Goal: Task Accomplishment & Management: Complete application form

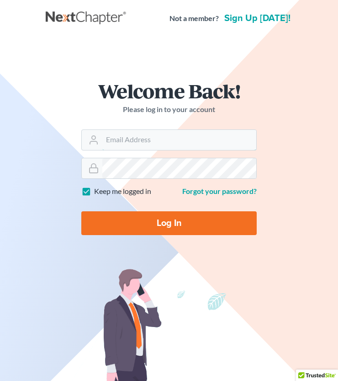
type input "[EMAIL_ADDRESS][DOMAIN_NAME]"
click at [155, 224] on input "Log In" at bounding box center [169, 223] width 176 height 24
type input "Thinking..."
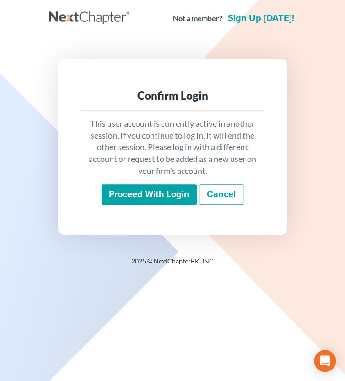
click at [150, 198] on input "Proceed with login" at bounding box center [149, 194] width 95 height 21
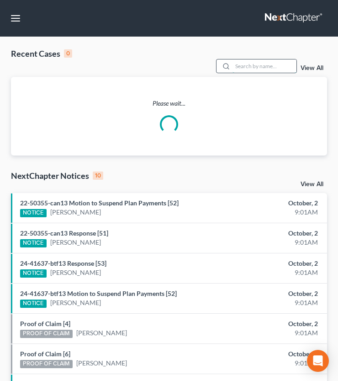
click at [241, 66] on input "search" at bounding box center [265, 65] width 64 height 13
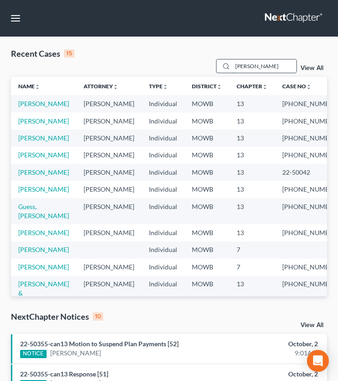
type input "dills"
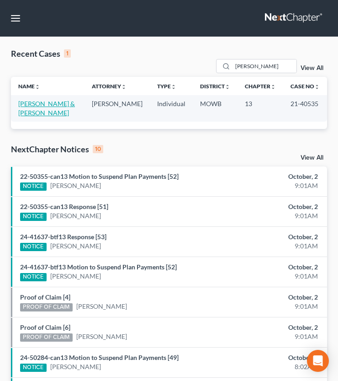
click at [45, 104] on link "Dills, Edward & Elizabeth" at bounding box center [46, 108] width 57 height 17
select select "2"
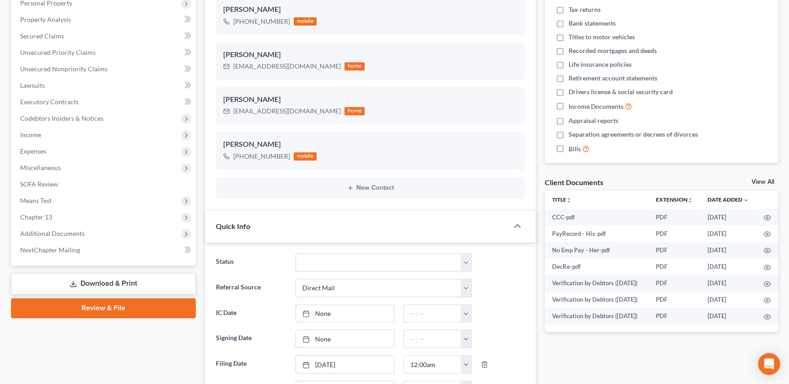
scroll to position [134, 0]
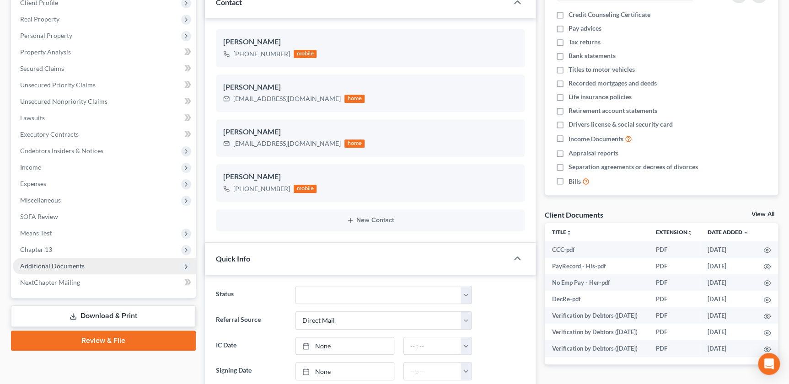
click at [76, 265] on span "Additional Documents" at bounding box center [52, 266] width 64 height 8
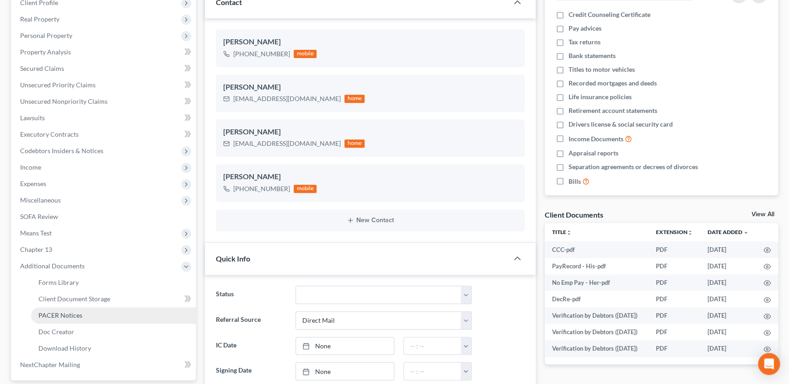
click at [75, 315] on span "PACER Notices" at bounding box center [60, 315] width 44 height 8
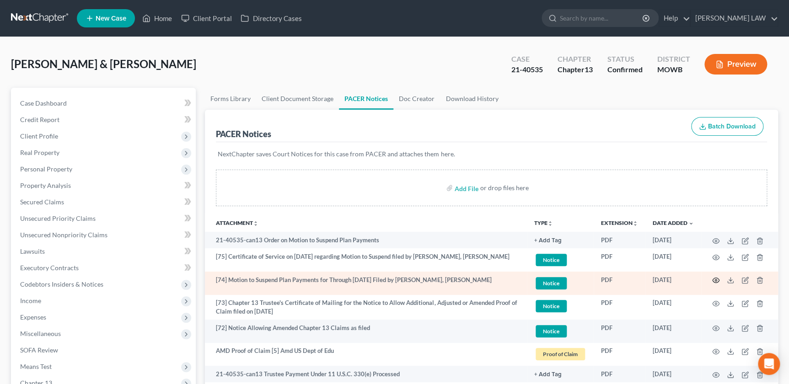
click at [344, 278] on icon "button" at bounding box center [715, 280] width 7 height 7
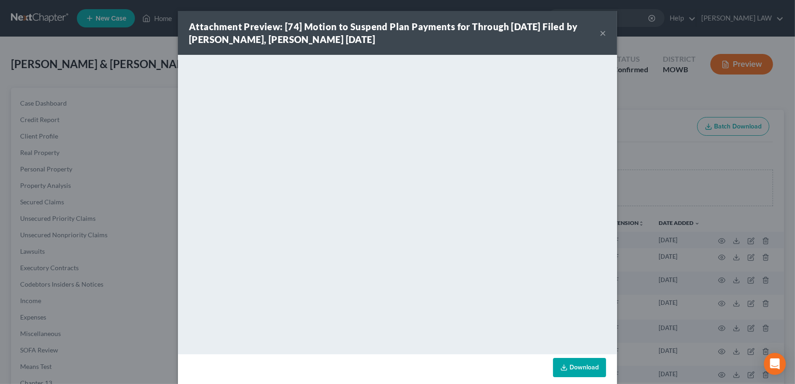
click at [344, 32] on button "×" at bounding box center [602, 32] width 6 height 11
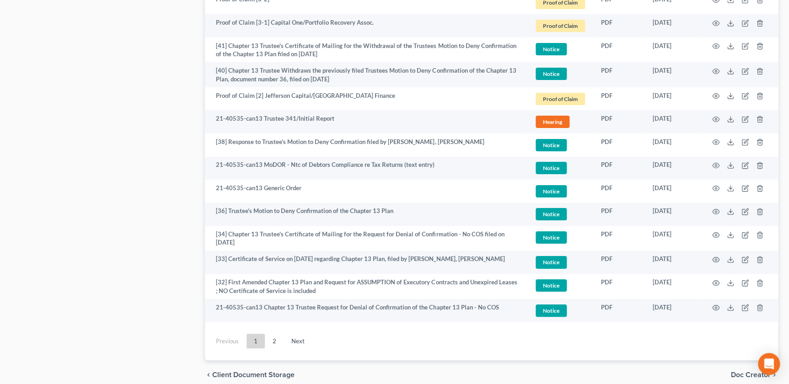
scroll to position [1640, 0]
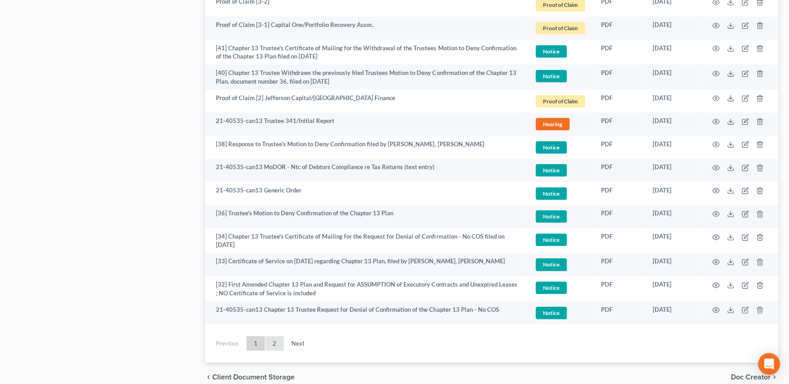
click at [274, 345] on link "2" at bounding box center [274, 343] width 18 height 15
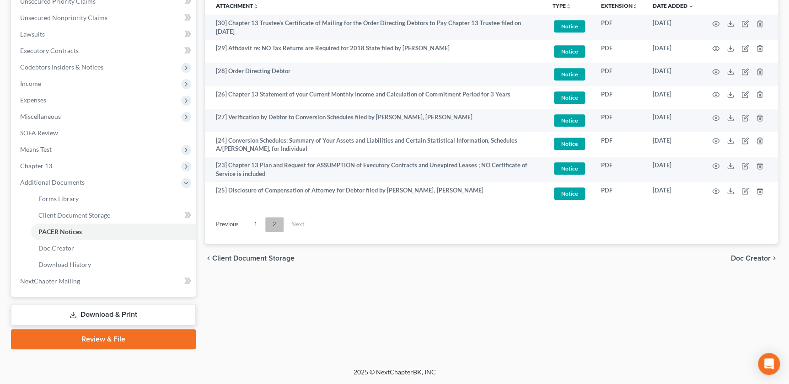
scroll to position [216, 0]
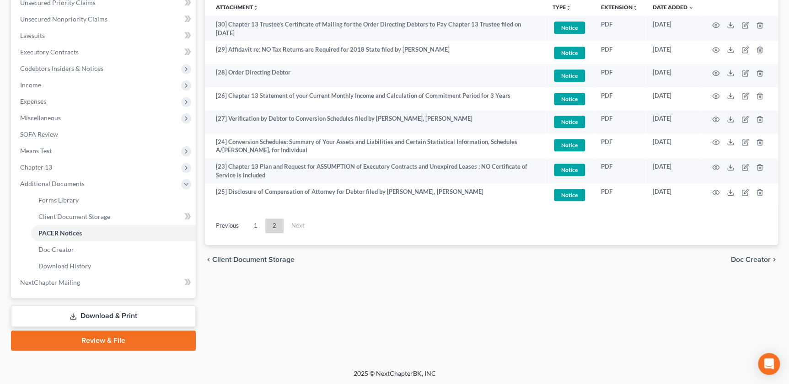
click at [344, 281] on div "Forms Library Client Document Storage PACER Notices Doc Creator Download Histor…" at bounding box center [491, 111] width 582 height 479
click at [74, 166] on span "Chapter 13" at bounding box center [104, 167] width 183 height 16
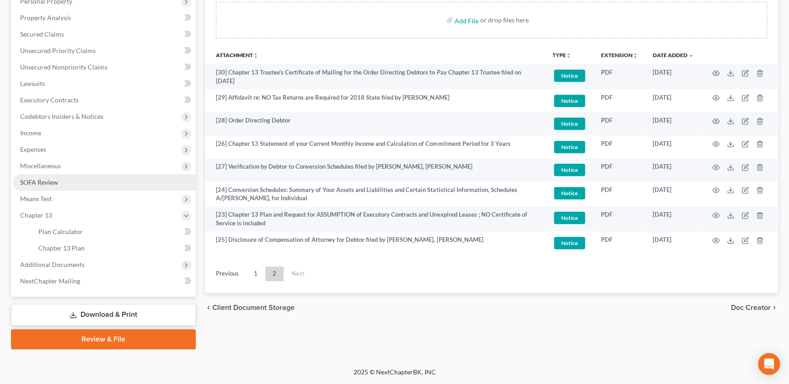
scroll to position [166, 0]
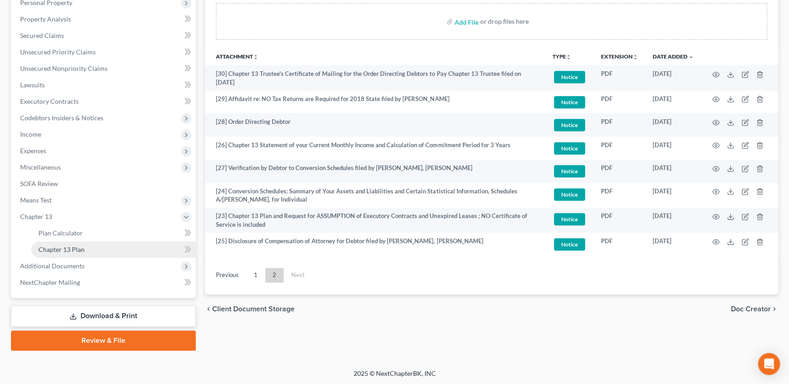
click at [79, 247] on span "Chapter 13 Plan" at bounding box center [61, 250] width 46 height 8
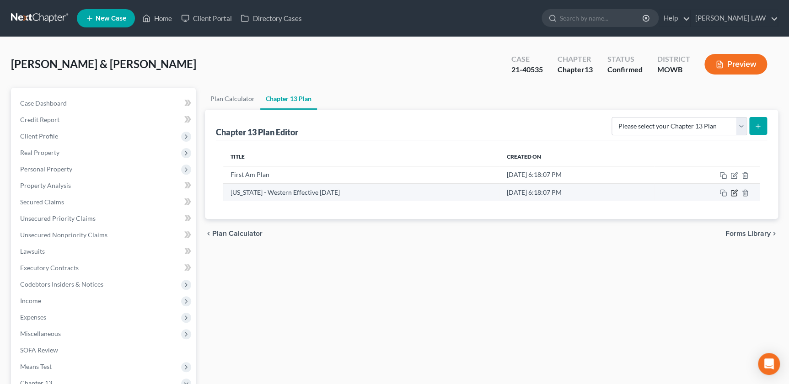
click at [344, 191] on icon "button" at bounding box center [733, 193] width 5 height 5
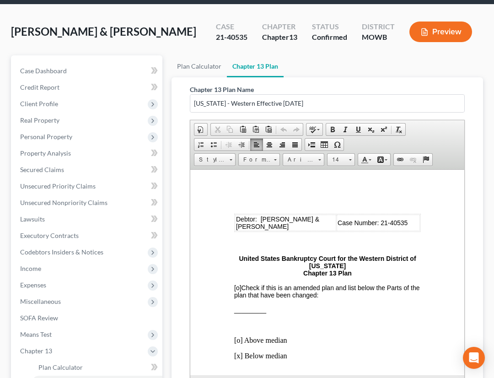
scroll to position [27, 0]
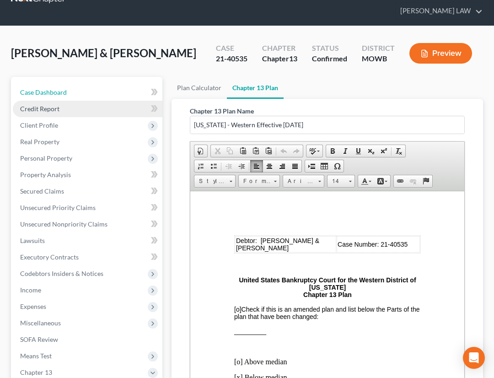
drag, startPoint x: 53, startPoint y: 94, endPoint x: 73, endPoint y: 100, distance: 21.4
click at [53, 94] on span "Case Dashboard" at bounding box center [43, 92] width 47 height 8
select select "2"
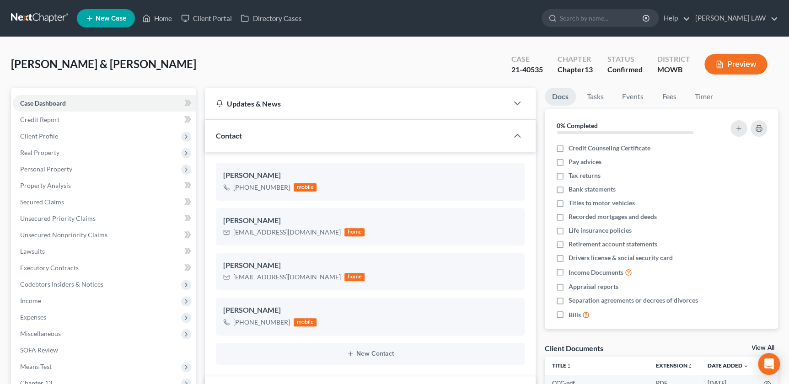
scroll to position [826, 0]
click at [154, 21] on link "Home" at bounding box center [157, 18] width 39 height 16
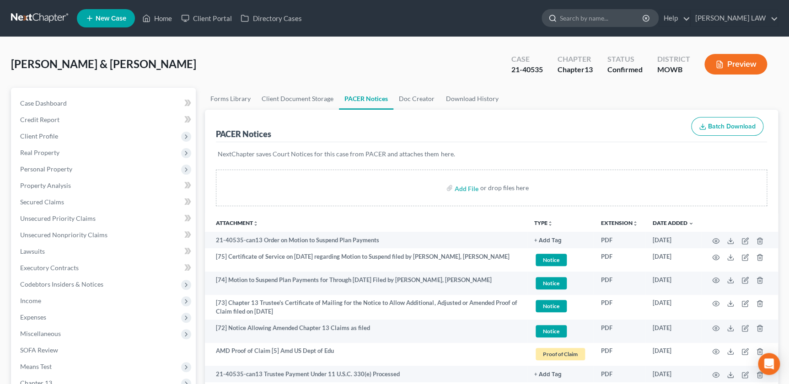
click at [607, 19] on input "search" at bounding box center [602, 18] width 84 height 17
type input "dornhoffer"
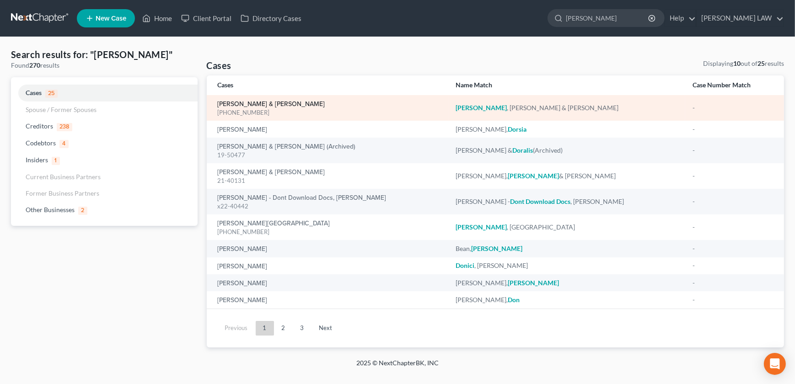
click at [260, 104] on link "Dornhoffer, Ryan & Emily" at bounding box center [271, 104] width 107 height 6
select select "2"
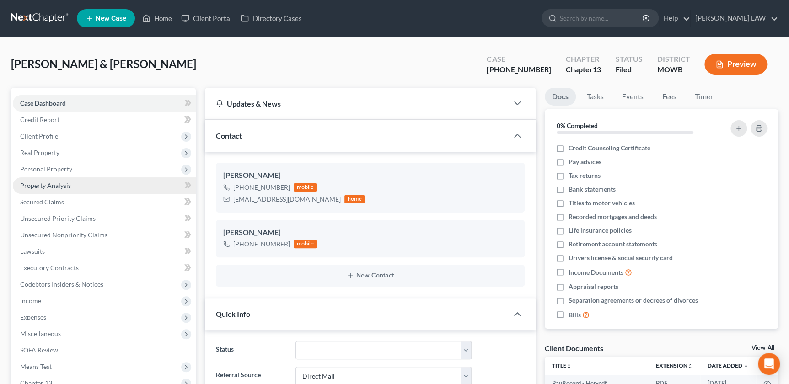
click at [68, 187] on span "Property Analysis" at bounding box center [45, 186] width 51 height 8
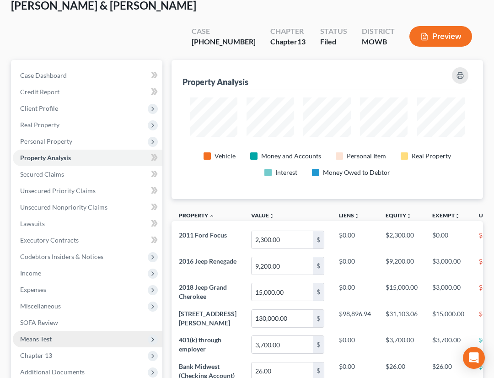
click at [41, 335] on span "Means Test" at bounding box center [36, 339] width 32 height 8
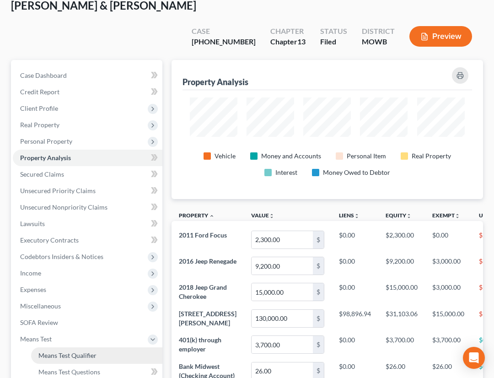
click at [55, 347] on link "Means Test Qualifier" at bounding box center [96, 355] width 131 height 16
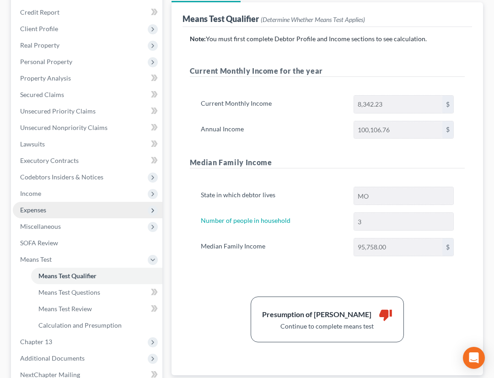
click at [57, 202] on span "Expenses" at bounding box center [88, 210] width 150 height 16
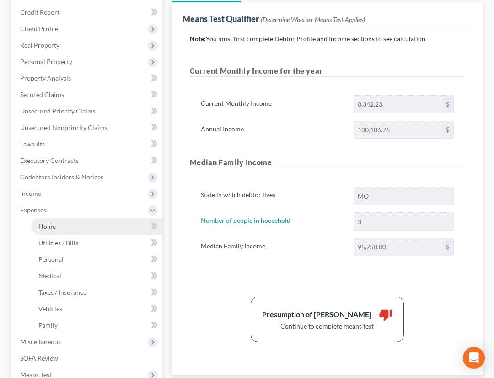
click at [56, 218] on link "Home" at bounding box center [96, 226] width 131 height 16
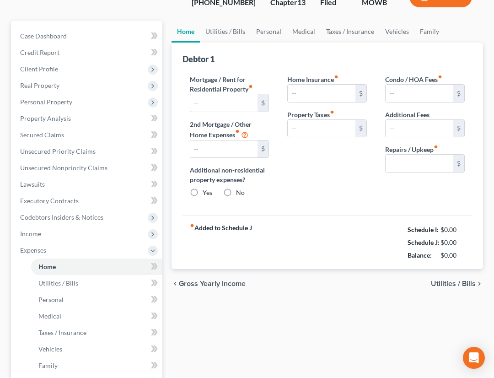
type input "730.00"
type input "85.00"
radio input "true"
type input "0.00"
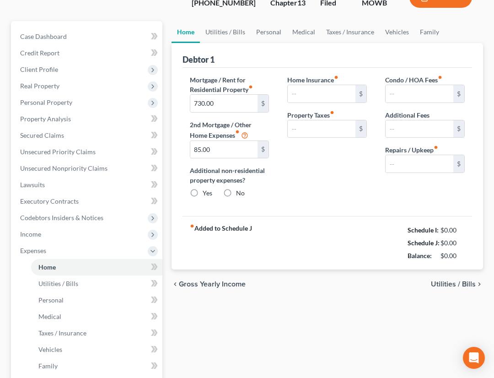
type input "0.00"
type input "150.00"
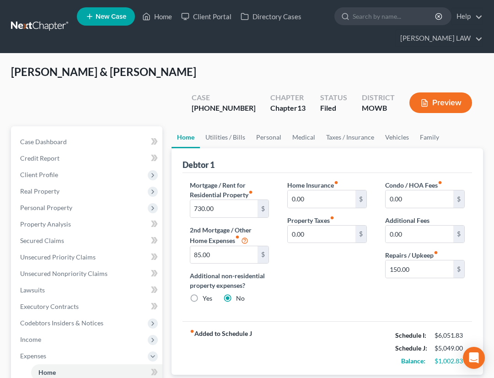
click at [170, 301] on div "Home Utilities / Bills Personal Medical Taxes / Insurance Vehicles Family Debto…" at bounding box center [327, 382] width 321 height 512
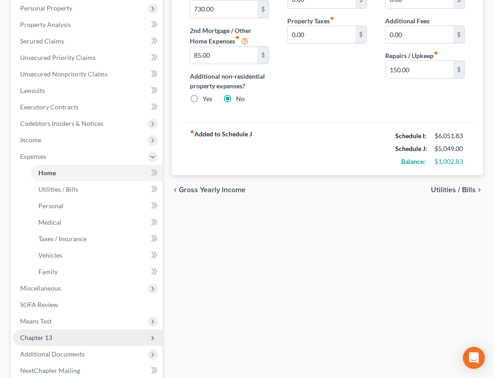
click at [39, 333] on span "Chapter 13" at bounding box center [36, 337] width 32 height 8
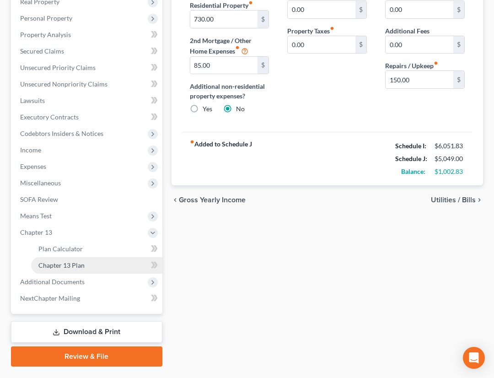
click at [78, 261] on span "Chapter 13 Plan" at bounding box center [61, 265] width 46 height 8
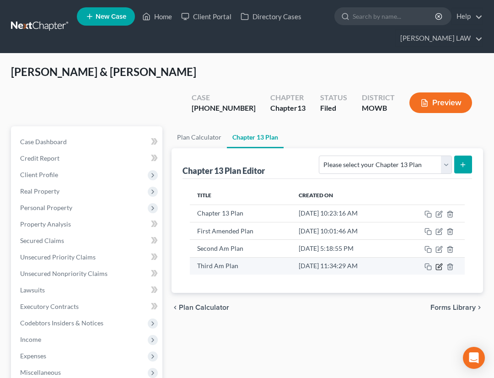
click at [438, 263] on icon "button" at bounding box center [440, 265] width 4 height 4
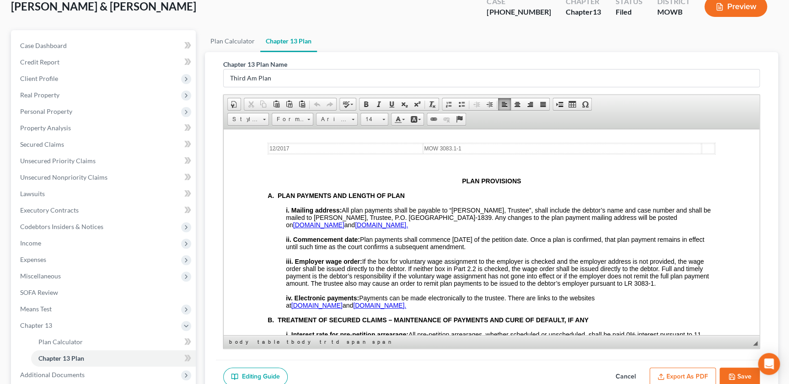
scroll to position [1886, 0]
